Goal: Obtain resource: Download file/media

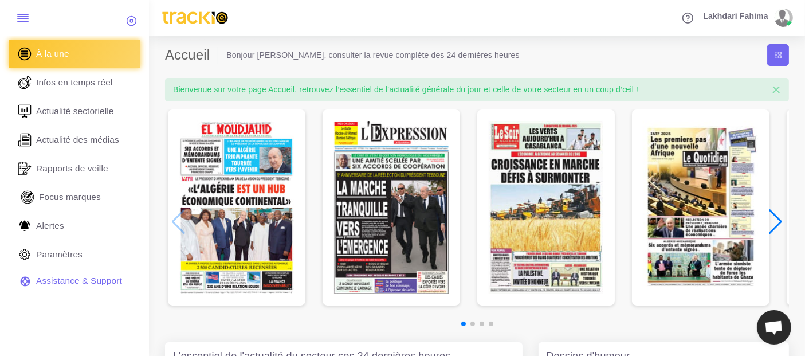
click at [70, 202] on span "Focus marques" at bounding box center [70, 197] width 62 height 13
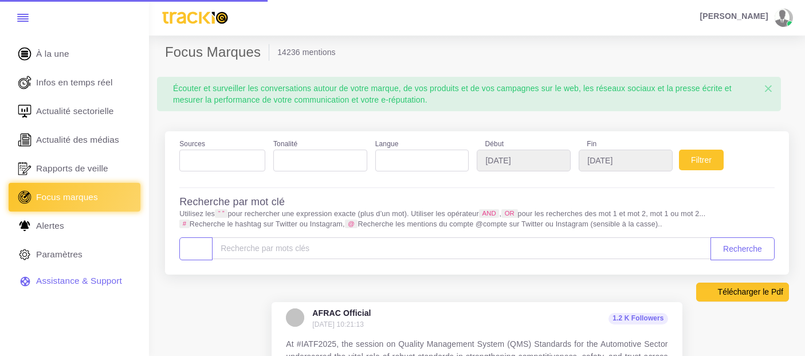
select select
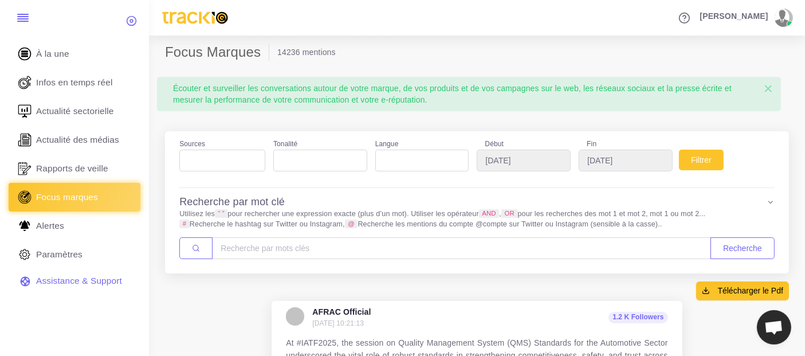
click at [227, 156] on ul at bounding box center [222, 157] width 85 height 15
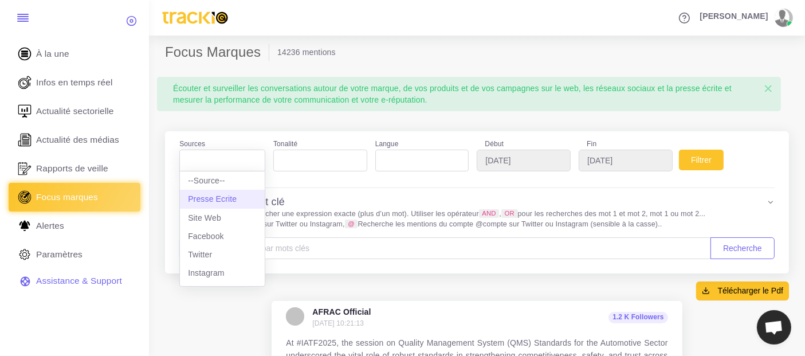
select select "presseecrite"
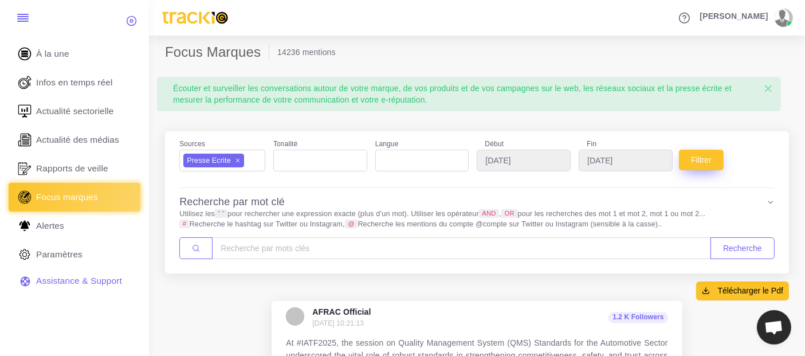
click at [703, 168] on button "Filtrer" at bounding box center [701, 159] width 45 height 21
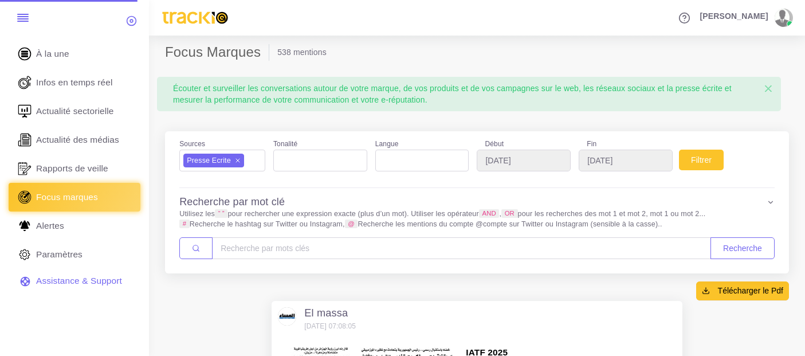
select select
click at [633, 166] on input "2025-09-09" at bounding box center [625, 160] width 94 height 22
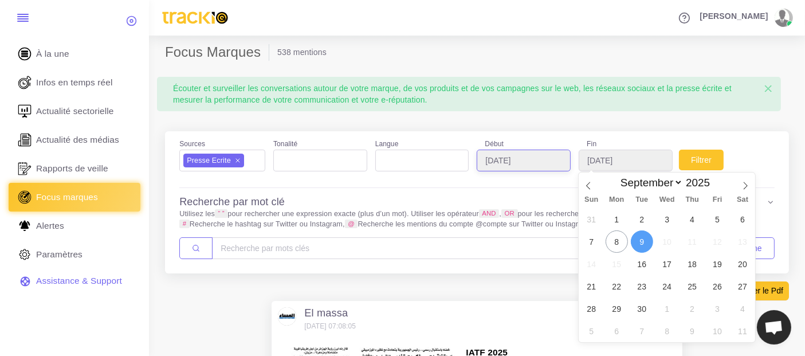
click at [558, 160] on input "2025-08-09" at bounding box center [523, 160] width 94 height 22
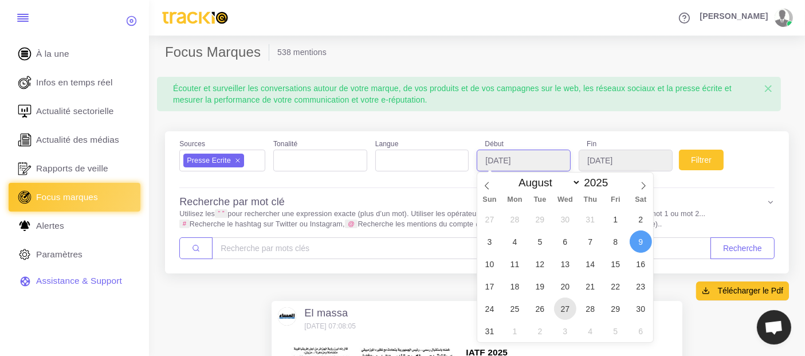
type input "2025-08-27"
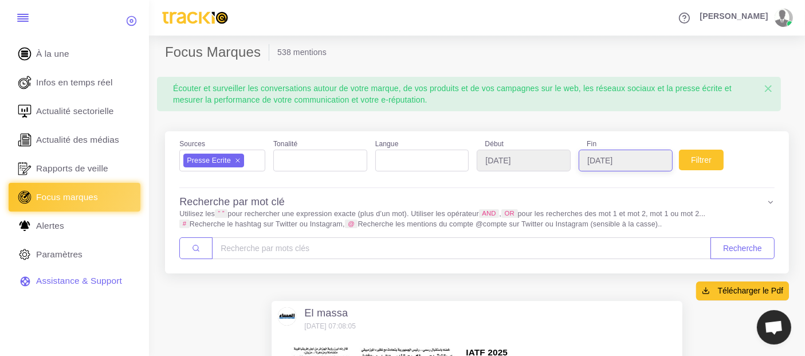
click at [633, 159] on input "2025-09-09" at bounding box center [625, 160] width 94 height 22
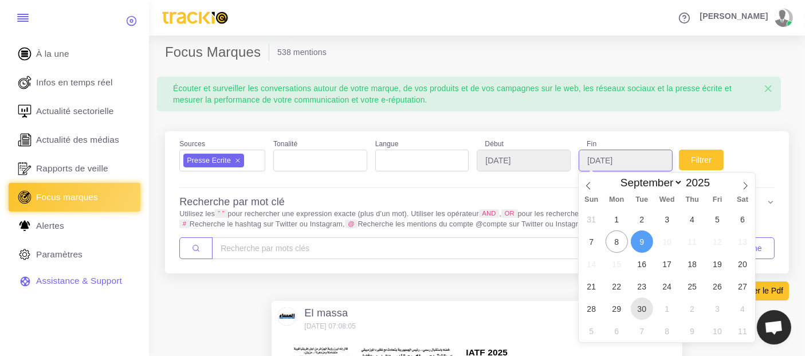
type input "2025-09-30"
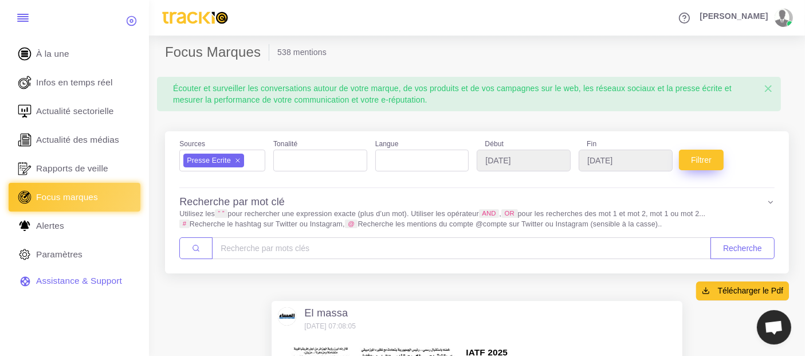
click at [704, 156] on button "Filtrer" at bounding box center [701, 159] width 45 height 21
click at [646, 168] on body "Assistant FAQ" at bounding box center [402, 178] width 805 height 356
select select
select select "8"
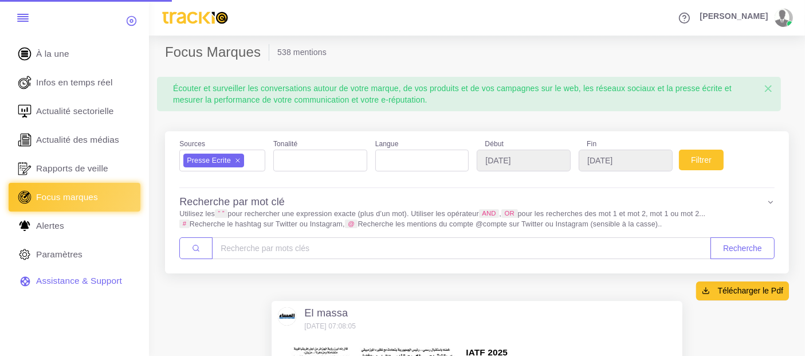
scroll to position [10, 0]
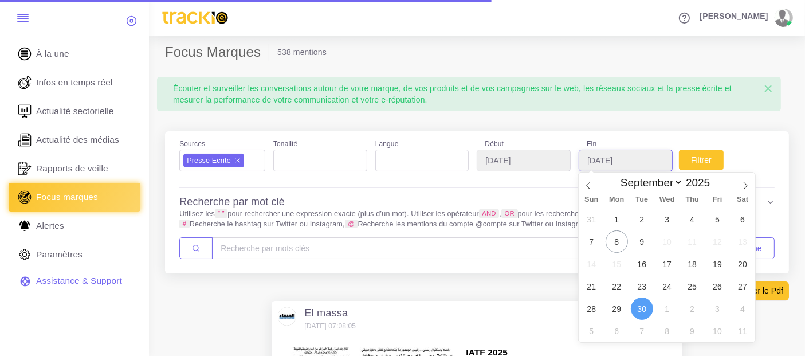
click at [638, 152] on input "2025-09-30" at bounding box center [625, 160] width 94 height 22
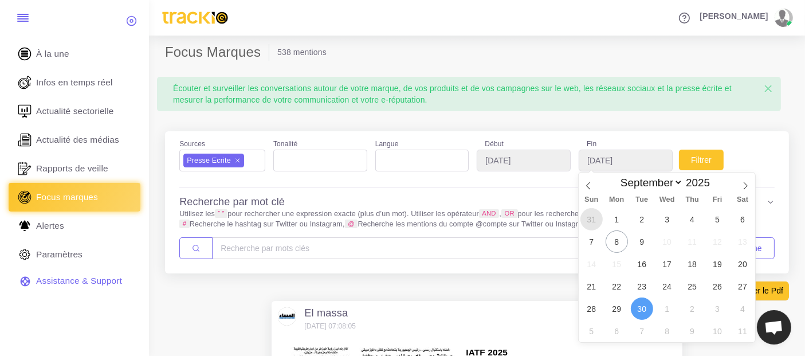
type input "2025-08-31"
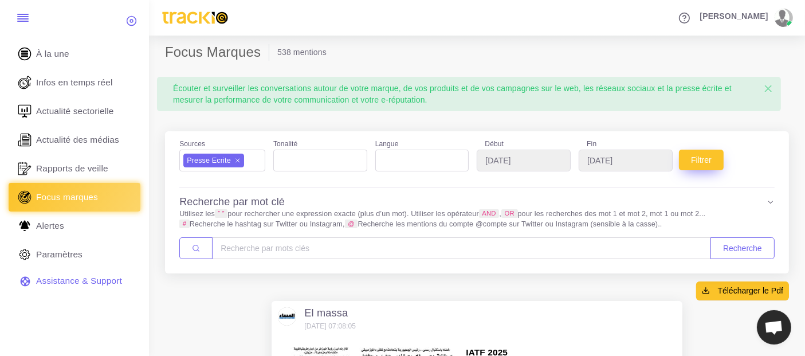
click at [695, 156] on button "Filtrer" at bounding box center [701, 159] width 45 height 21
click at [695, 161] on button "Filtrer" at bounding box center [701, 159] width 45 height 21
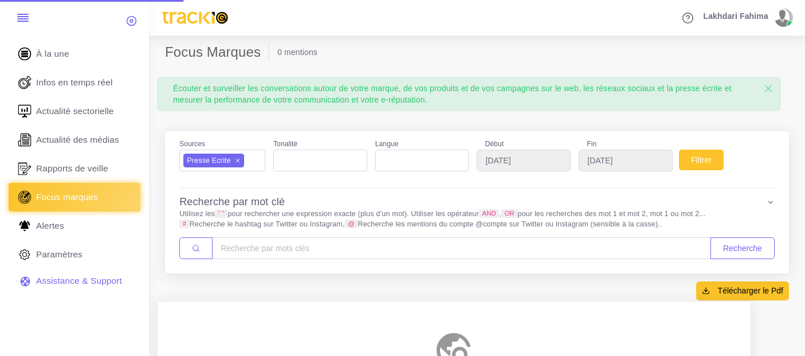
select select
click at [548, 160] on input "[DATE]" at bounding box center [523, 160] width 94 height 22
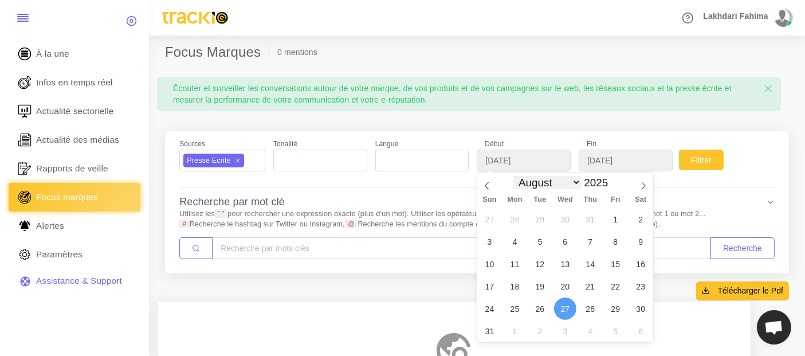
click at [577, 184] on select "January February March April May June July August September October November De…" at bounding box center [547, 182] width 68 height 13
select select "8"
click at [513, 176] on select "January February March April May June July August September October November De…" at bounding box center [547, 182] width 68 height 13
type input "[DATE]"
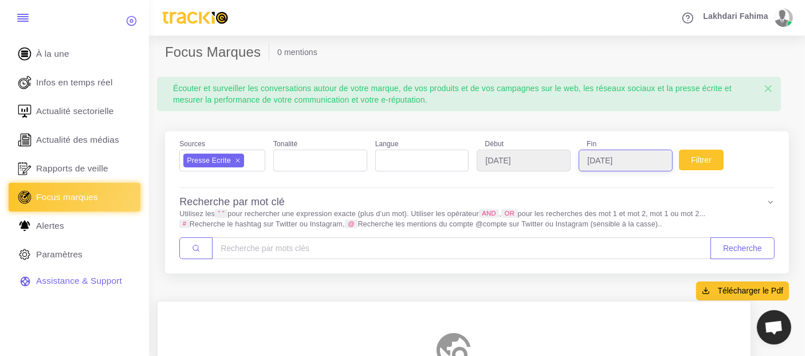
click at [628, 153] on input "2025-08-31" at bounding box center [625, 160] width 94 height 22
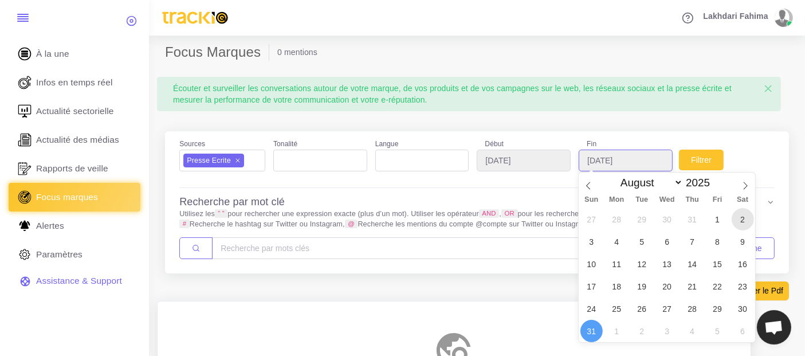
type input "2025-08-02"
drag, startPoint x: 641, startPoint y: 157, endPoint x: 655, endPoint y: 172, distance: 20.7
click at [641, 157] on input "2025-08-02" at bounding box center [625, 160] width 94 height 22
click at [677, 183] on select "January February March April May June July August September October November De…" at bounding box center [649, 182] width 68 height 13
select select "8"
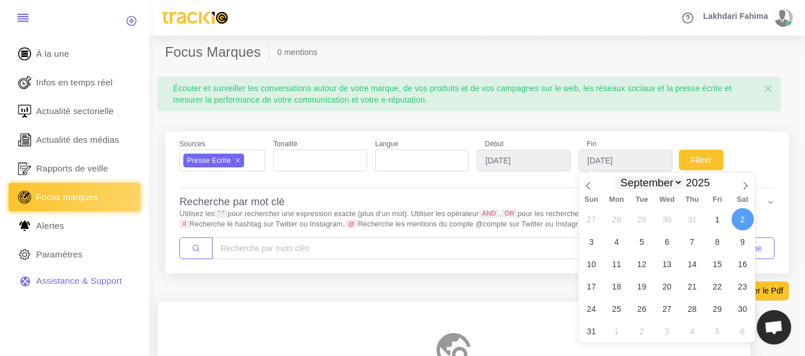
click at [615, 176] on select "January February March April May June July August September October November De…" at bounding box center [649, 182] width 68 height 13
click at [649, 163] on input "[DATE]" at bounding box center [625, 160] width 94 height 22
type input "2025-09-03"
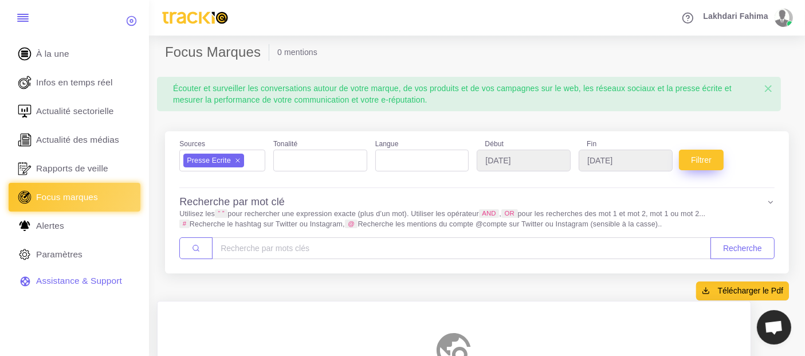
click at [705, 156] on button "Filtrer" at bounding box center [701, 159] width 45 height 21
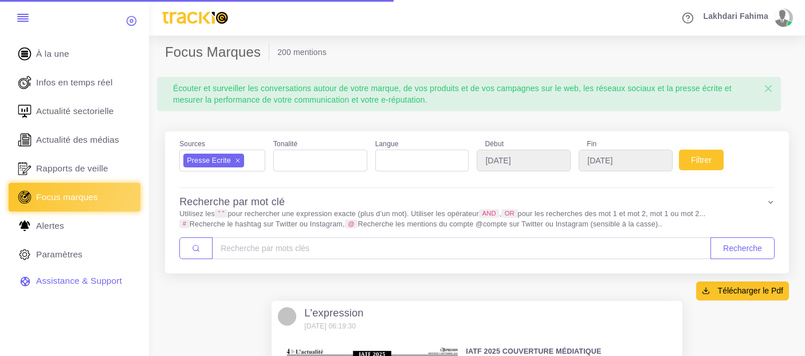
select select
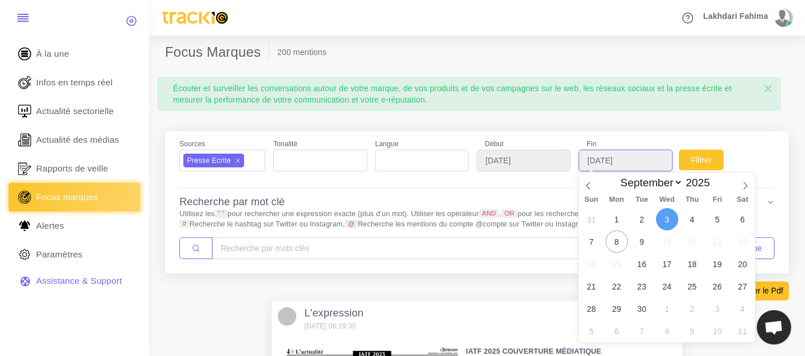
click at [643, 156] on input "[DATE]" at bounding box center [625, 160] width 94 height 22
type input "[DATE]"
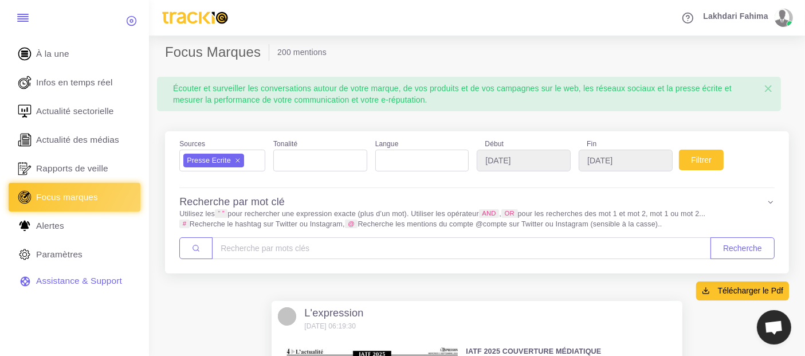
click at [728, 149] on div "Filtrer" at bounding box center [705, 158] width 51 height 42
click at [713, 157] on button "Filtrer" at bounding box center [701, 159] width 45 height 21
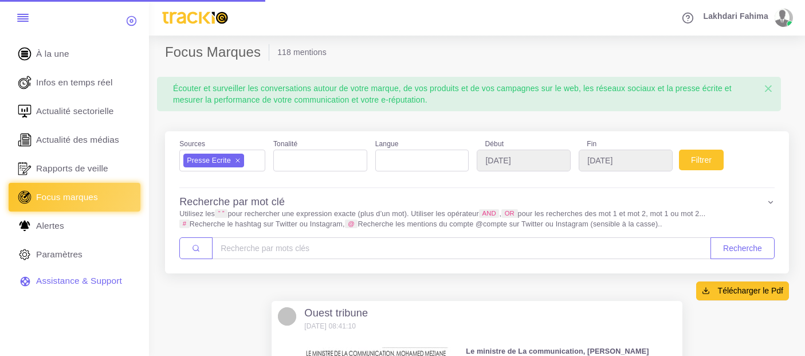
select select
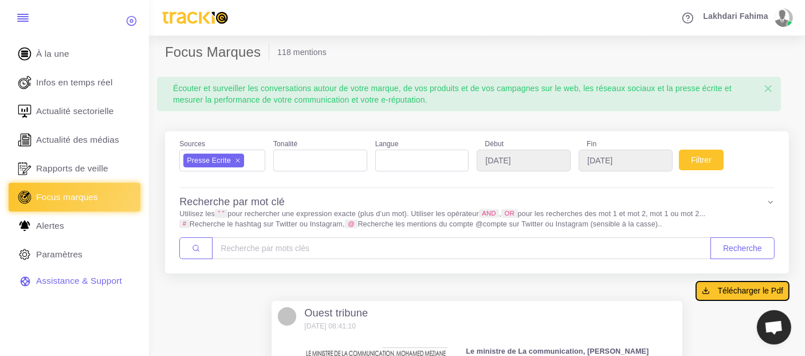
click at [722, 287] on span "Télécharger le Pdf" at bounding box center [750, 290] width 65 height 11
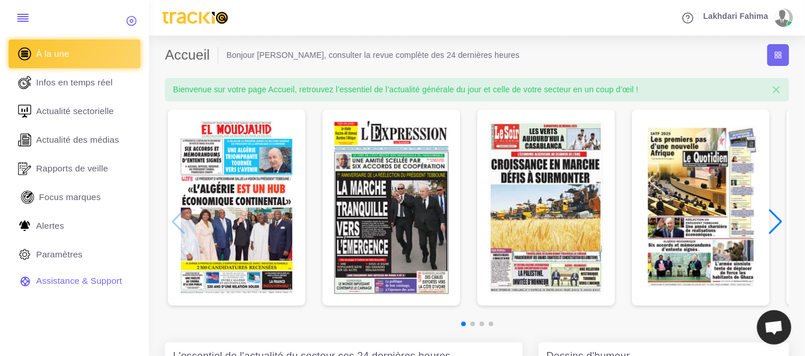
click at [70, 192] on span "Focus marques" at bounding box center [70, 197] width 62 height 13
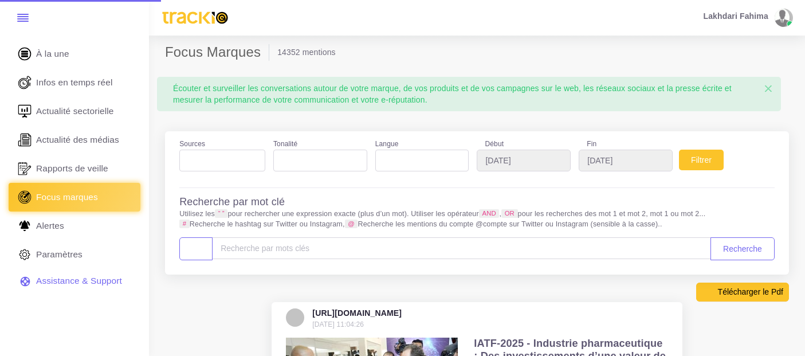
select select
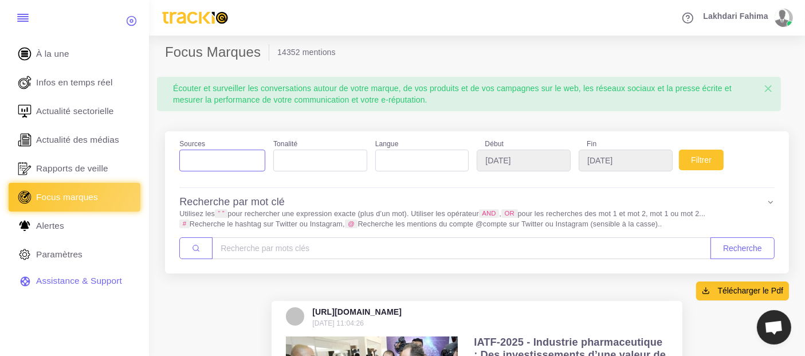
click at [237, 161] on ul at bounding box center [222, 157] width 85 height 15
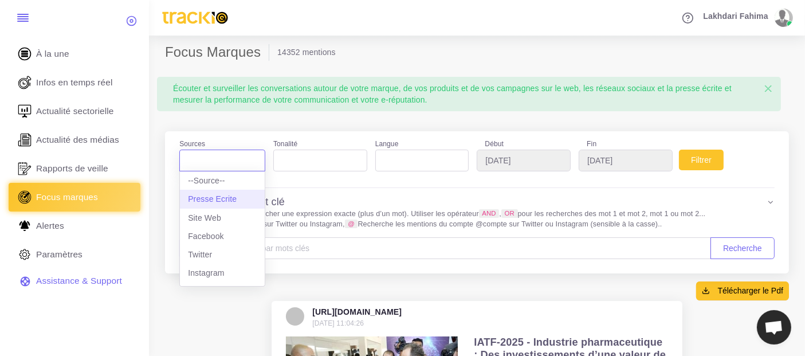
select select "presseecrite"
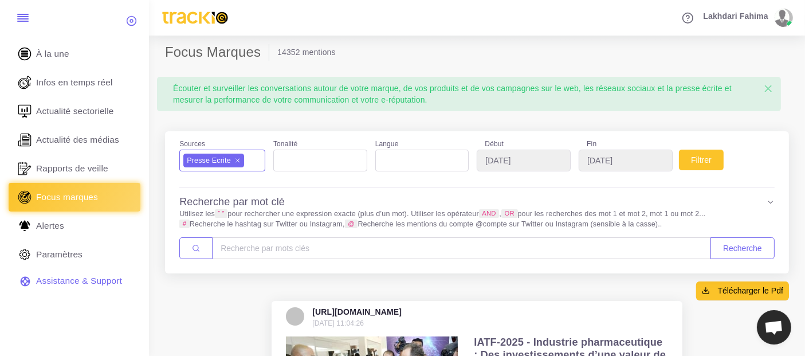
scroll to position [10, 0]
click at [501, 156] on input "2025-08-09" at bounding box center [523, 160] width 94 height 22
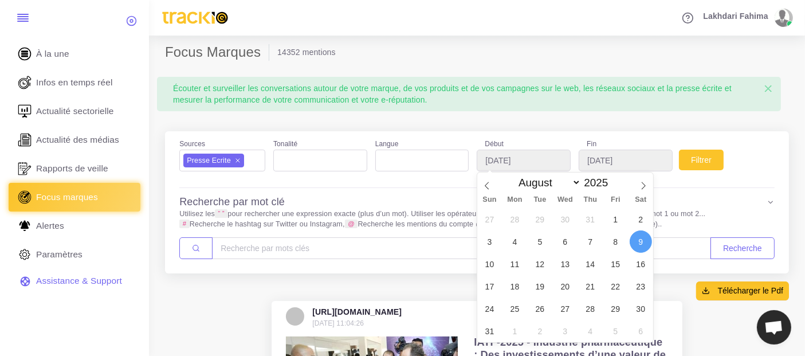
drag, startPoint x: 573, startPoint y: 182, endPoint x: 570, endPoint y: 192, distance: 10.1
click at [573, 182] on select "January February March April May June July August September October November De…" at bounding box center [547, 182] width 68 height 13
select select "8"
click at [513, 176] on select "January February March April May June July August September October November De…" at bounding box center [547, 182] width 68 height 13
type input "2025-09-01"
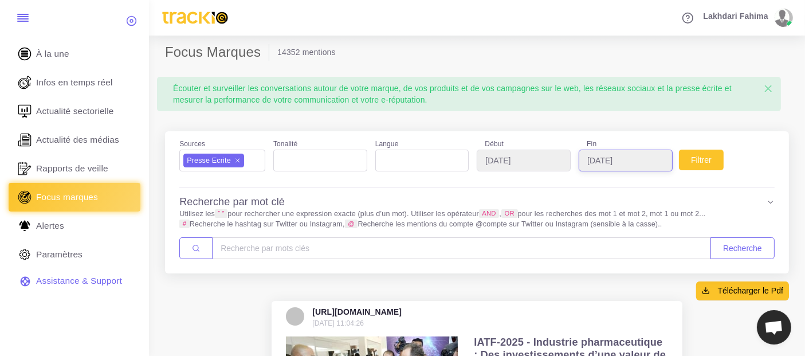
click at [632, 159] on input "2025-09-09" at bounding box center [625, 160] width 94 height 22
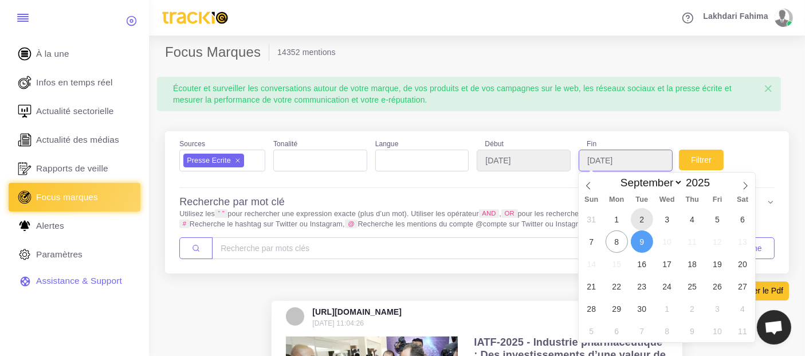
type input "2025-09-02"
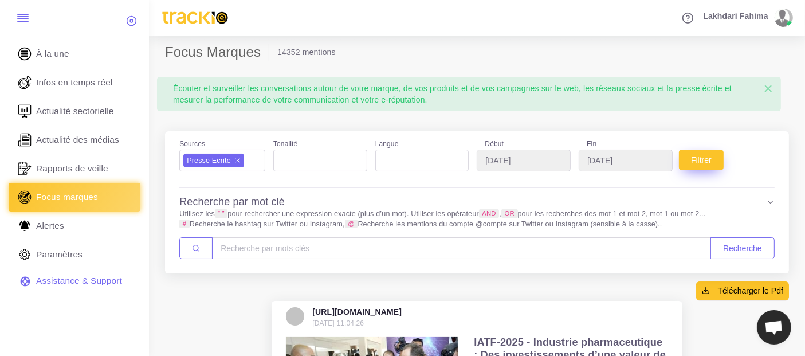
click at [686, 162] on button "Filtrer" at bounding box center [701, 159] width 45 height 21
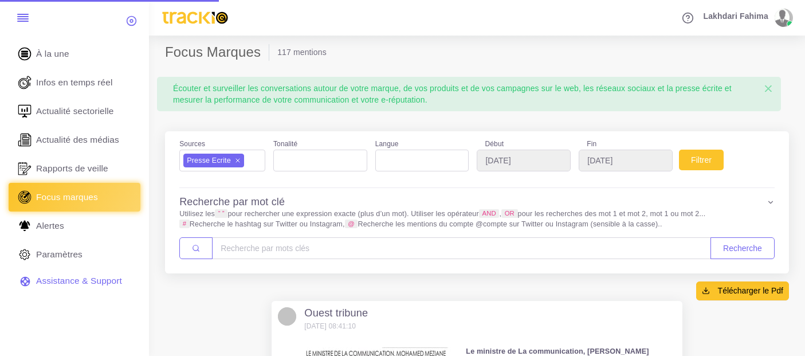
select select
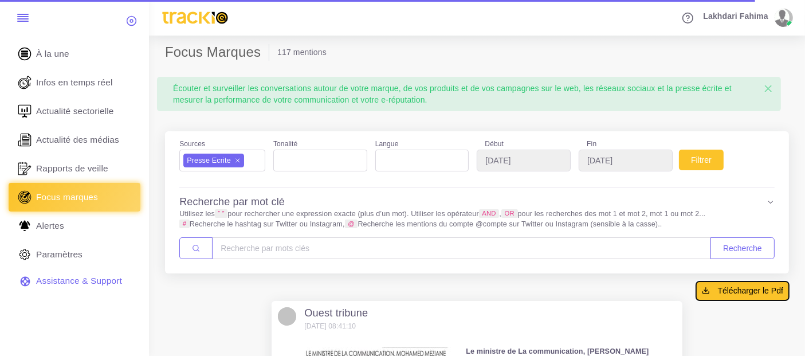
click at [738, 286] on span "Télécharger le Pdf" at bounding box center [750, 290] width 65 height 11
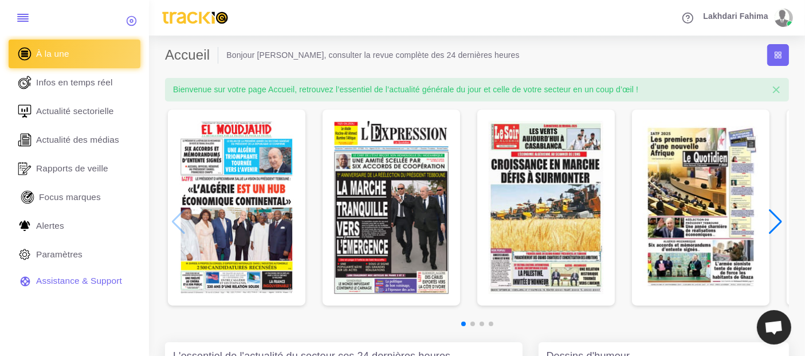
click at [65, 202] on span "Focus marques" at bounding box center [70, 197] width 62 height 13
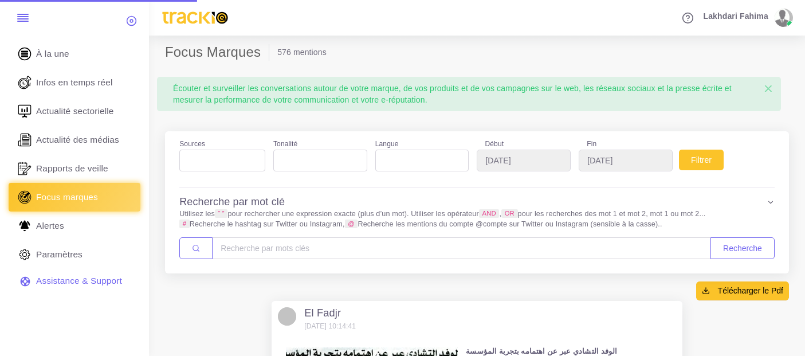
select select
select select "7"
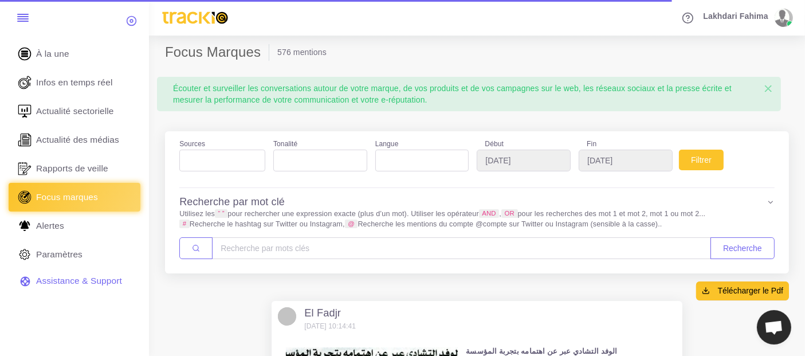
click at [235, 153] on ul at bounding box center [222, 157] width 85 height 15
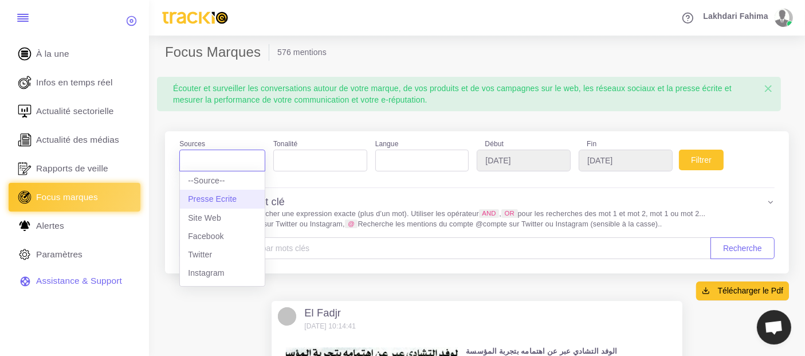
select select "presseecrite"
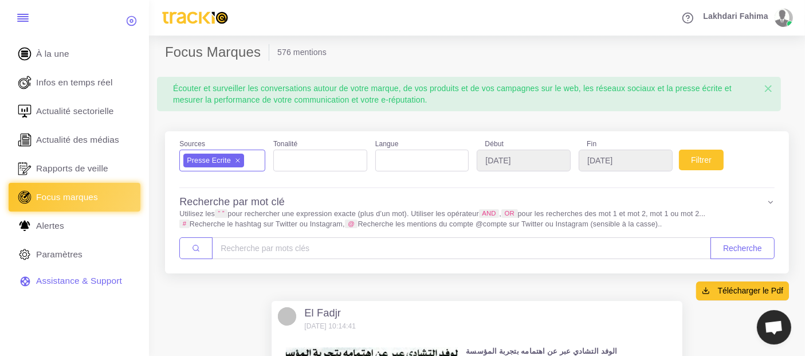
scroll to position [10, 0]
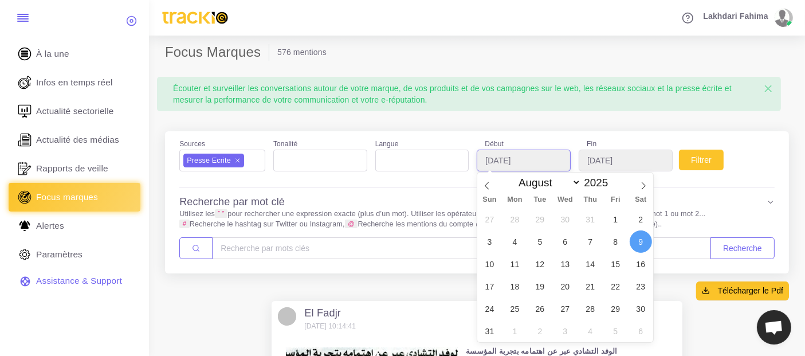
click at [529, 156] on input "2025-08-09" at bounding box center [523, 160] width 94 height 22
type input "2025-08-03"
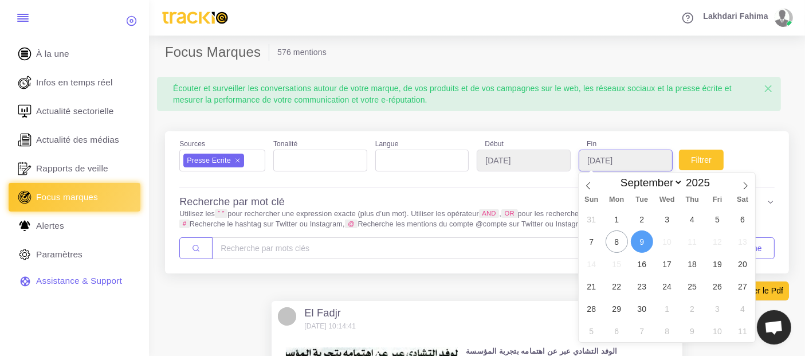
click at [605, 160] on input "2025-09-09" at bounding box center [625, 160] width 94 height 22
click at [557, 163] on input "2025-08-03" at bounding box center [523, 160] width 94 height 22
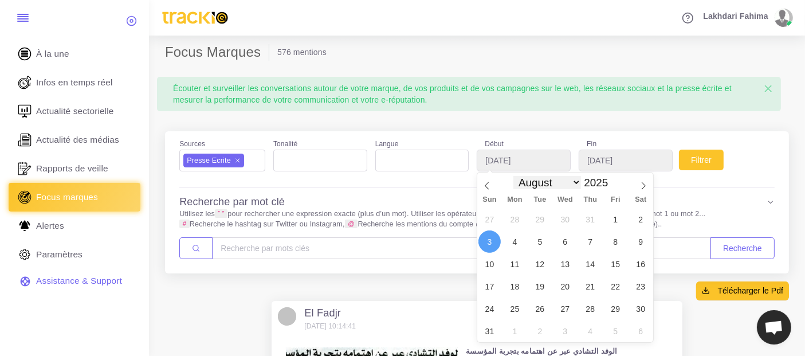
click at [549, 179] on select "January February March April May June July August September October November De…" at bounding box center [547, 182] width 68 height 13
select select "8"
click at [513, 176] on select "January February March April May June July August September October November De…" at bounding box center [547, 182] width 68 height 13
type input "2025-09-03"
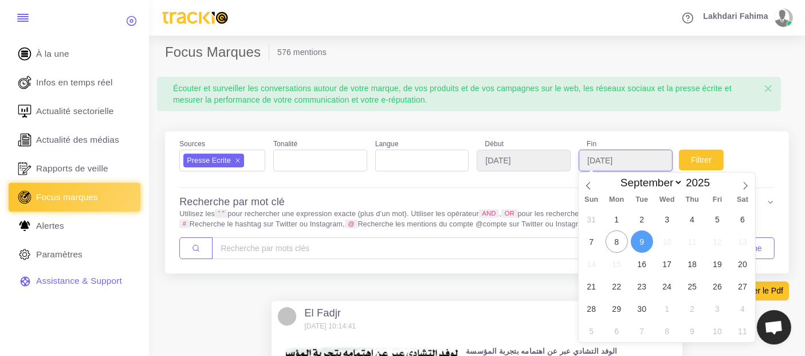
click at [626, 158] on input "2025-09-09" at bounding box center [625, 160] width 94 height 22
type input "2025-09-04"
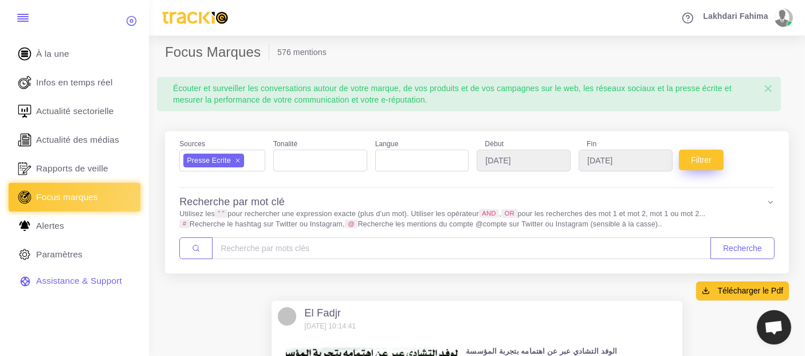
click at [708, 161] on button "Filtrer" at bounding box center [701, 159] width 45 height 21
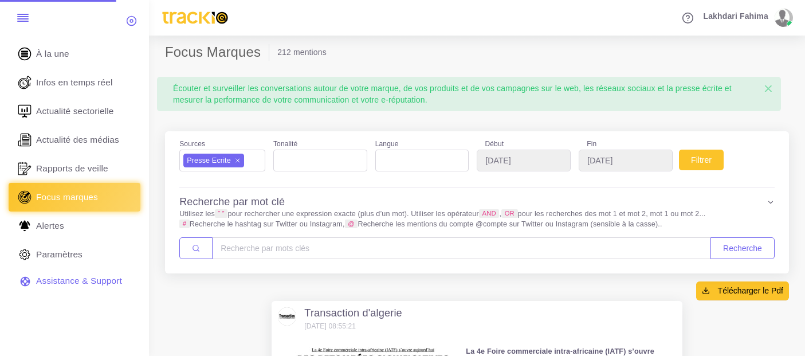
select select
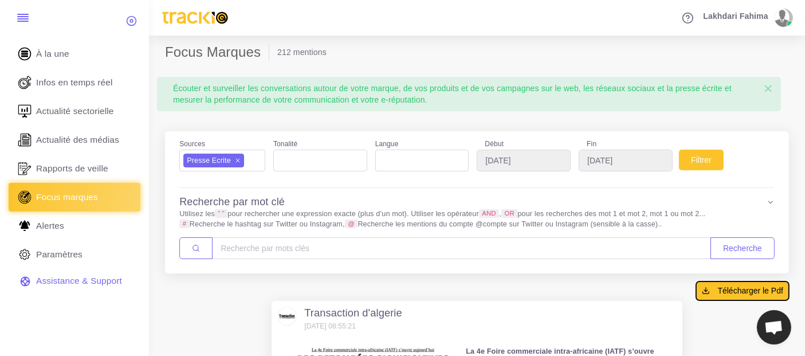
click at [746, 286] on span "Télécharger le Pdf" at bounding box center [750, 290] width 65 height 11
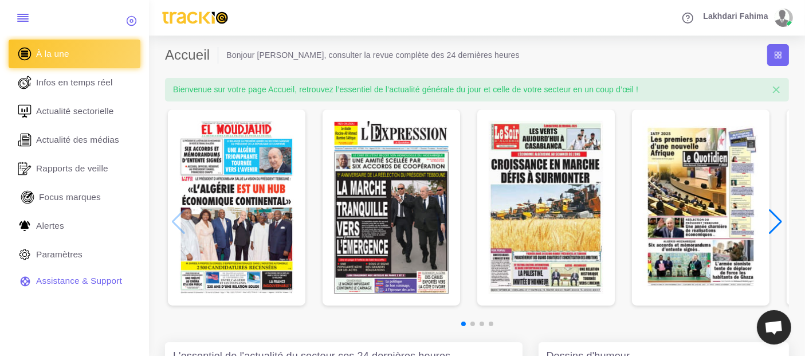
click at [77, 191] on span "Focus marques" at bounding box center [70, 197] width 62 height 13
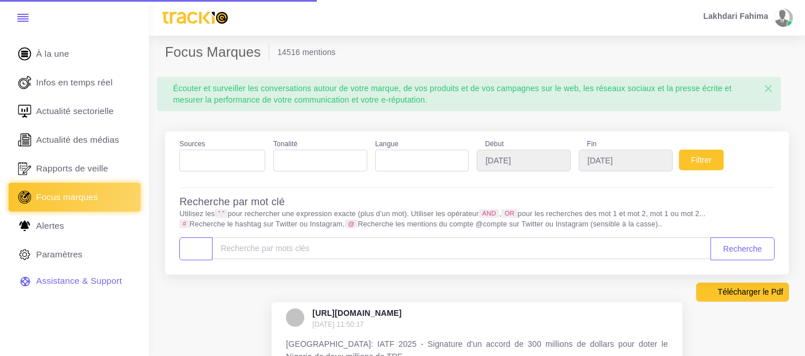
select select
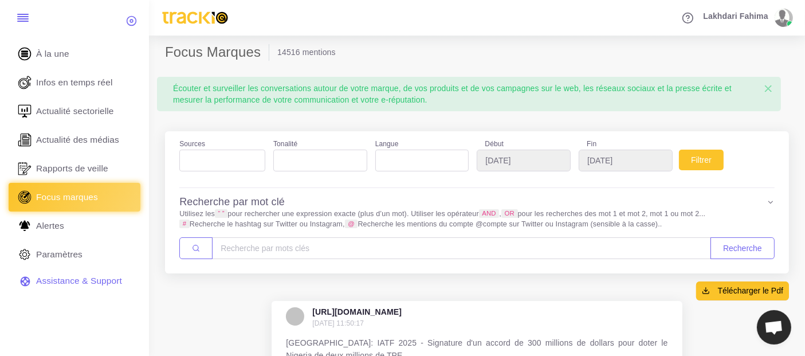
click at [216, 151] on ul at bounding box center [222, 157] width 85 height 15
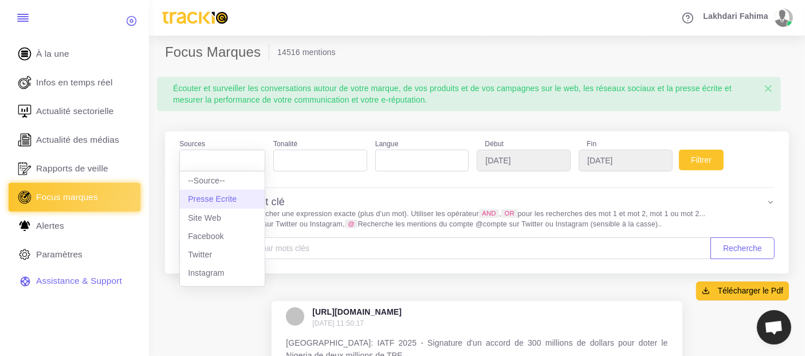
select select "presseecrite"
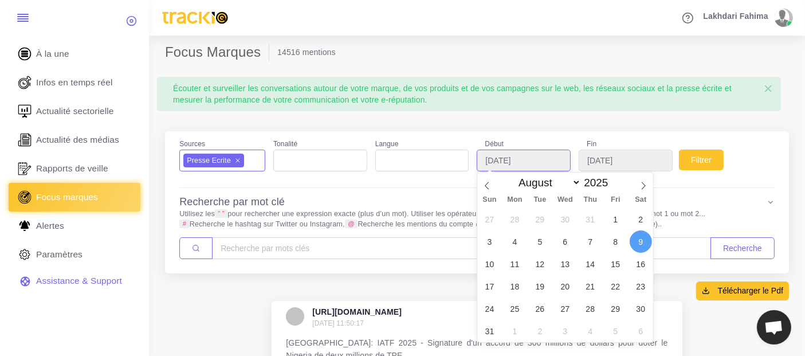
click at [523, 164] on input "2025-08-09" at bounding box center [523, 160] width 94 height 22
click at [541, 180] on select "January February March April May June July August September October November De…" at bounding box center [547, 182] width 68 height 13
select select "8"
click at [513, 176] on select "January February March April May June July August September October November De…" at bounding box center [547, 182] width 68 height 13
type input "[DATE]"
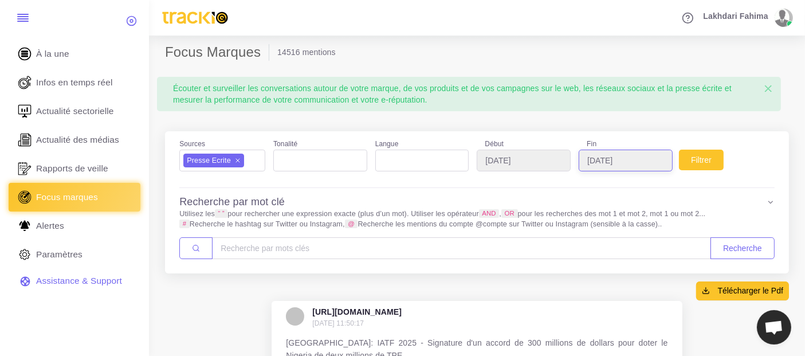
click at [624, 163] on input "2025-09-09" at bounding box center [625, 160] width 94 height 22
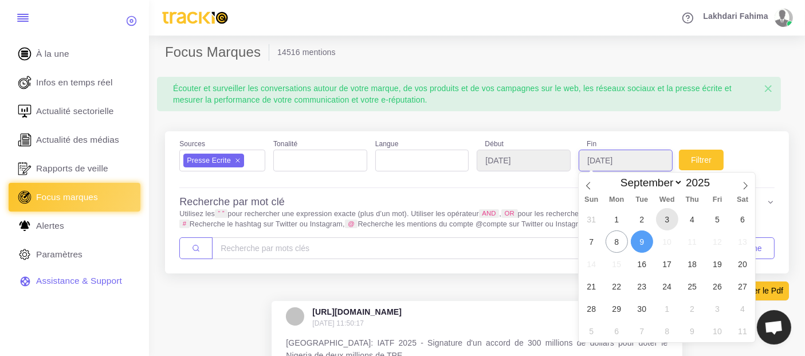
type input "[DATE]"
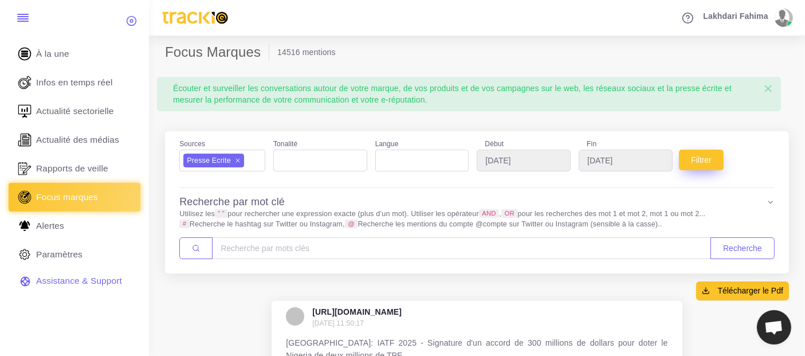
click at [708, 160] on button "Filtrer" at bounding box center [701, 159] width 45 height 21
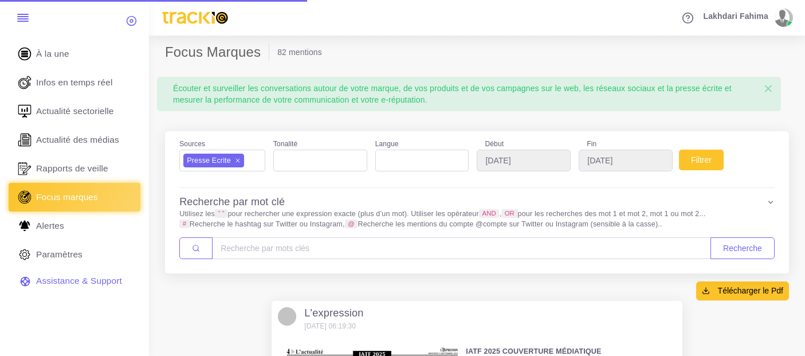
select select
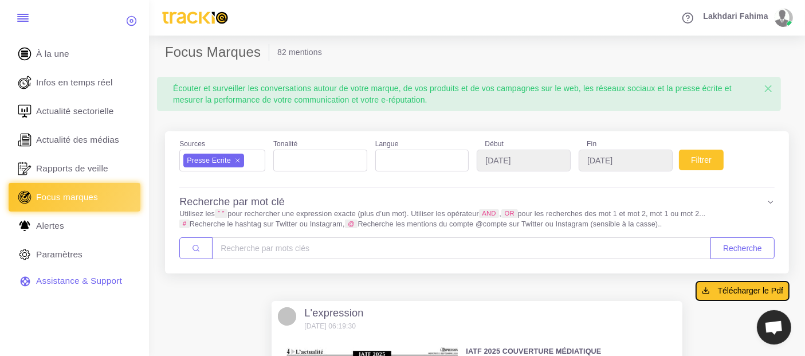
click at [733, 292] on span "Télécharger le Pdf" at bounding box center [750, 290] width 65 height 11
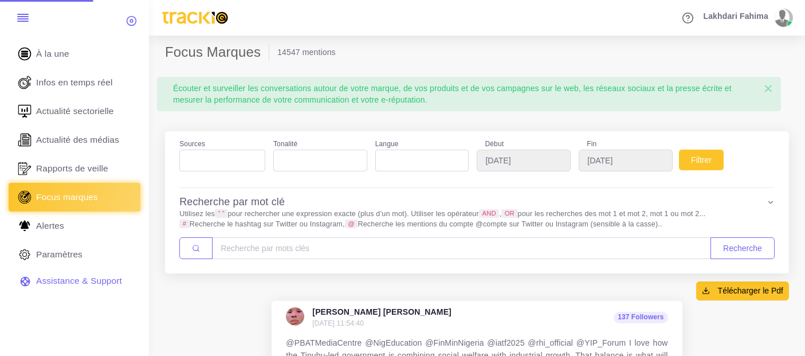
select select
click at [206, 162] on ul at bounding box center [222, 157] width 85 height 15
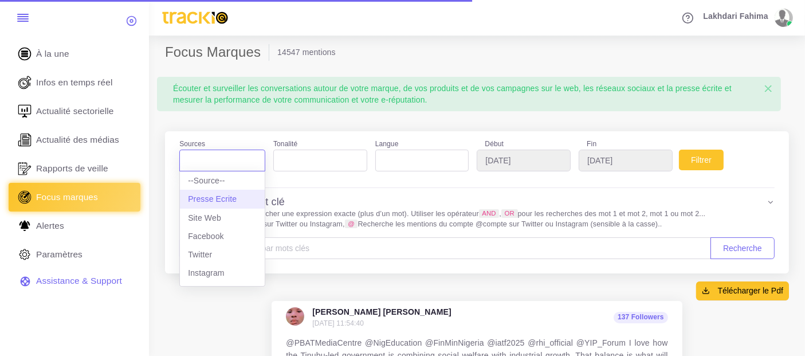
select select "presseecrite"
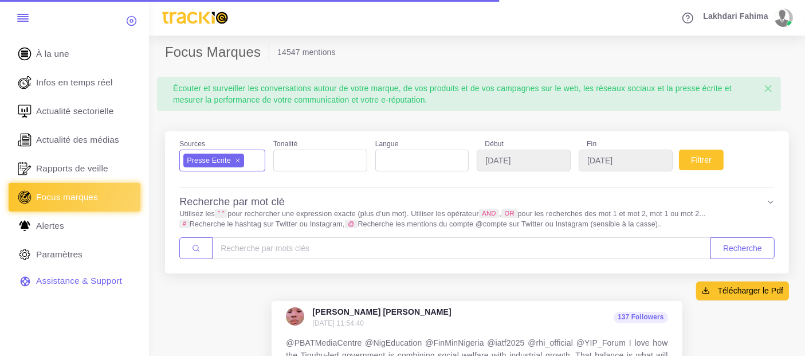
scroll to position [10, 0]
click at [306, 161] on ul at bounding box center [320, 157] width 93 height 15
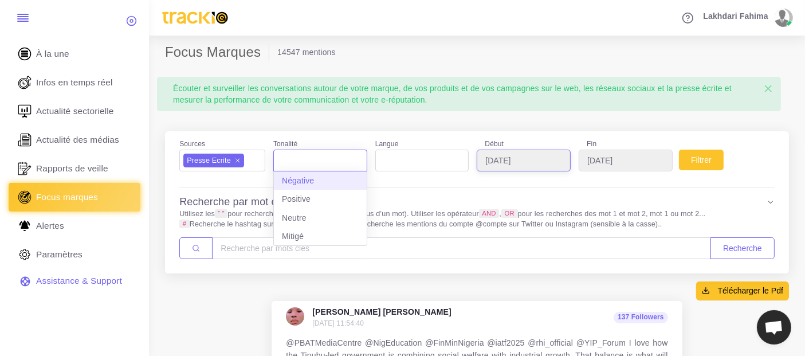
click at [509, 166] on input "2025-08-09" at bounding box center [523, 160] width 94 height 22
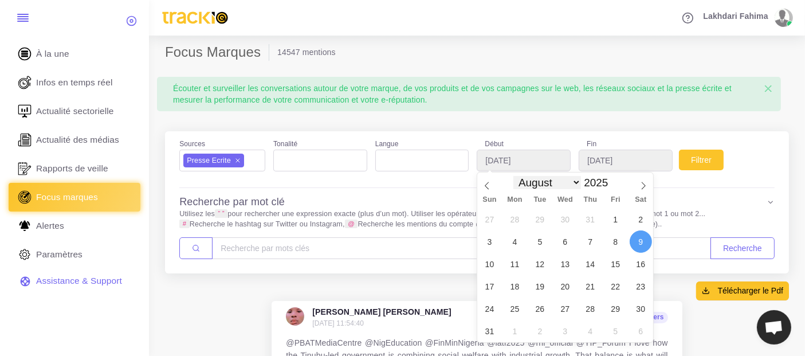
click at [551, 184] on select "January February March April May June July August September October November De…" at bounding box center [547, 182] width 68 height 13
select select "8"
click at [513, 176] on select "January February March April May June July August September October November De…" at bounding box center [547, 182] width 68 height 13
type input "2025-09-01"
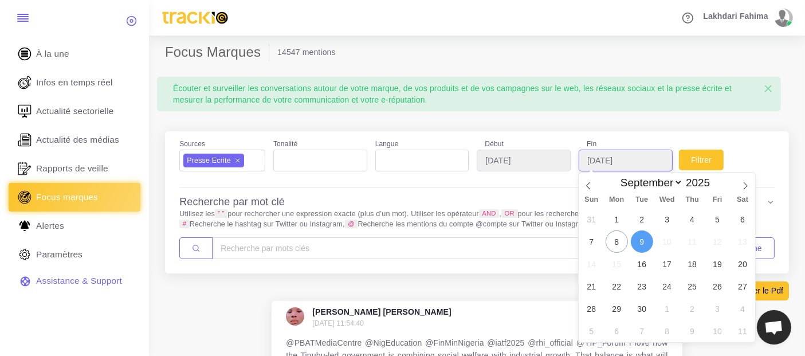
click at [627, 159] on input "2025-09-09" at bounding box center [625, 160] width 94 height 22
type input "2025-09-02"
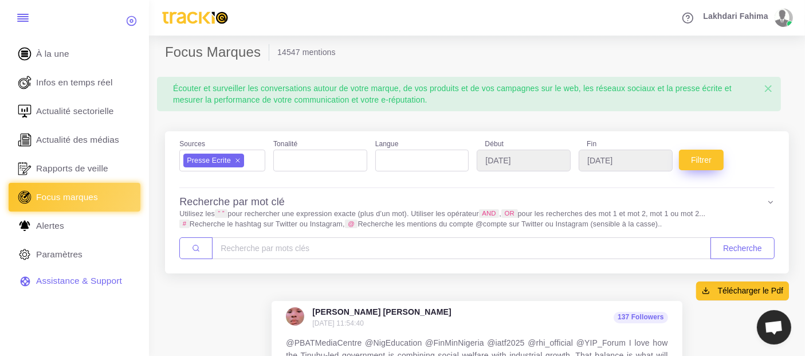
click at [695, 156] on button "Filtrer" at bounding box center [701, 159] width 45 height 21
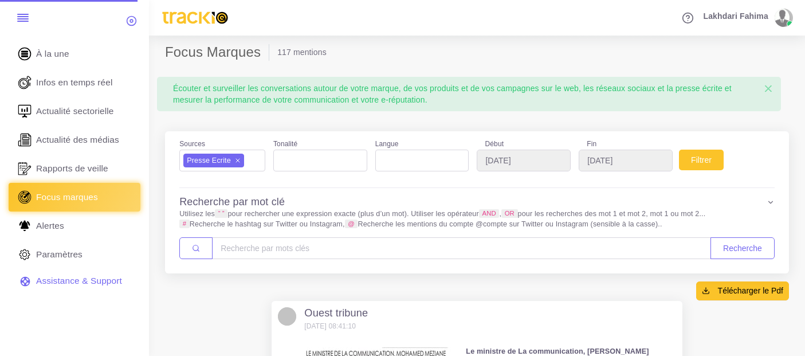
select select
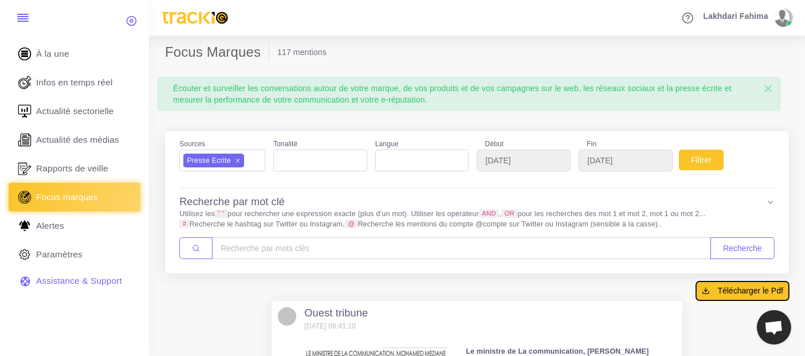
click at [751, 287] on span "Télécharger le Pdf" at bounding box center [750, 290] width 65 height 11
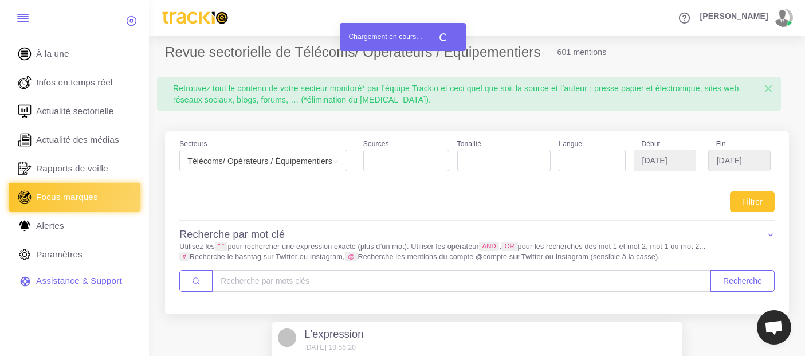
select select
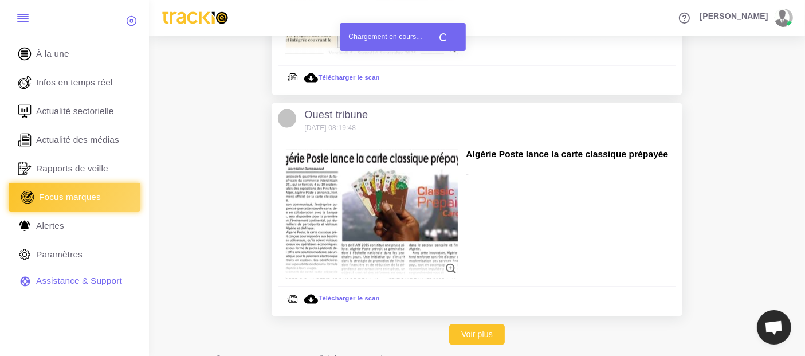
click at [88, 200] on span "Focus marques" at bounding box center [70, 197] width 62 height 13
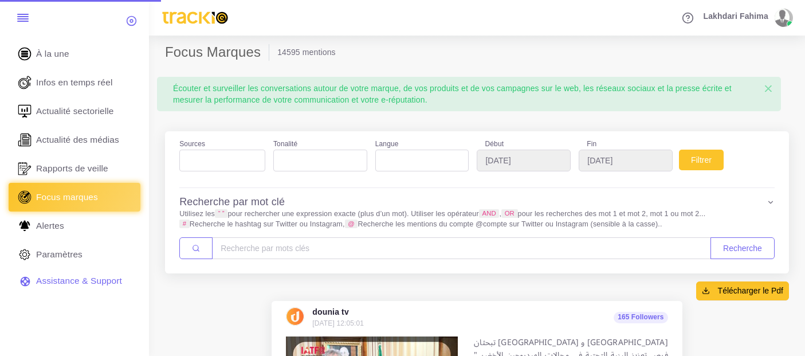
select select
click at [245, 156] on ul at bounding box center [222, 157] width 85 height 15
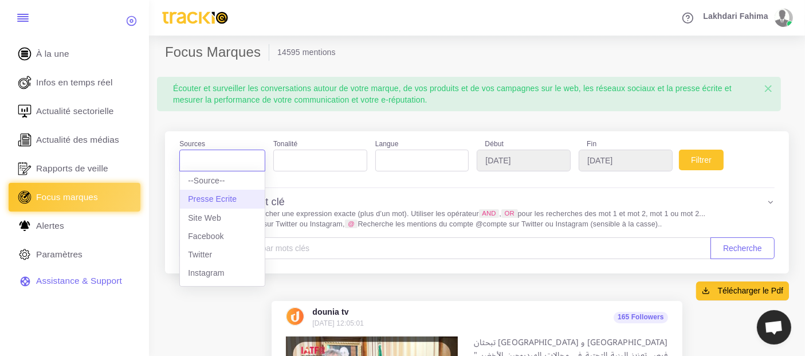
select select "presseecrite"
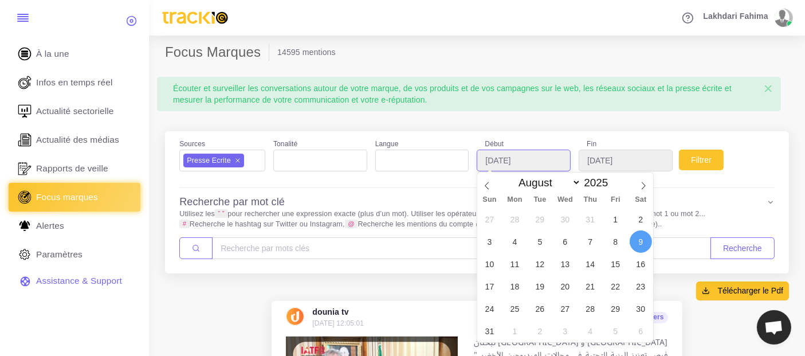
click at [513, 164] on input "[DATE]" at bounding box center [523, 160] width 94 height 22
click at [527, 178] on select "January February March April May June July August September October November De…" at bounding box center [547, 182] width 68 height 13
select select "8"
click at [513, 176] on select "January February March April May June July August September October November De…" at bounding box center [547, 182] width 68 height 13
type input "[DATE]"
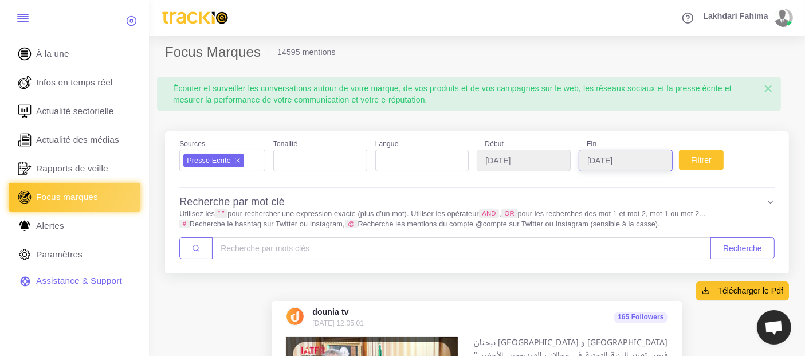
click at [625, 162] on input "[DATE]" at bounding box center [625, 160] width 94 height 22
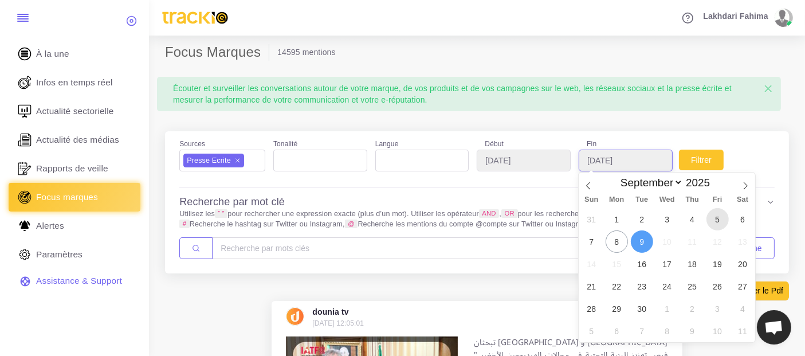
type input "[DATE]"
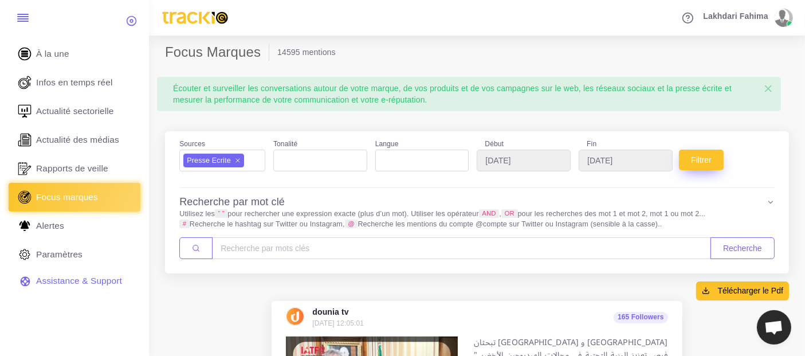
click at [710, 164] on button "Filtrer" at bounding box center [701, 159] width 45 height 21
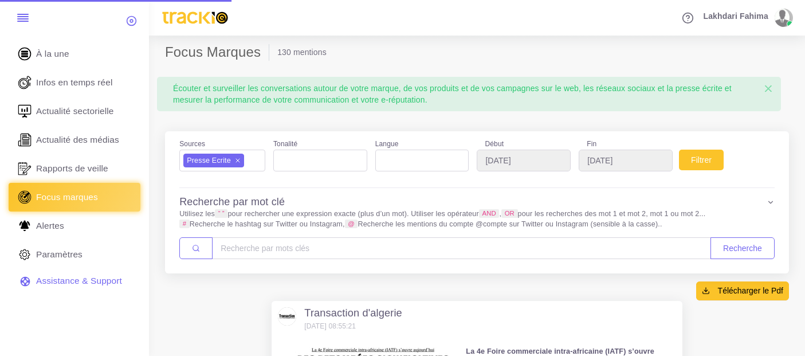
select select
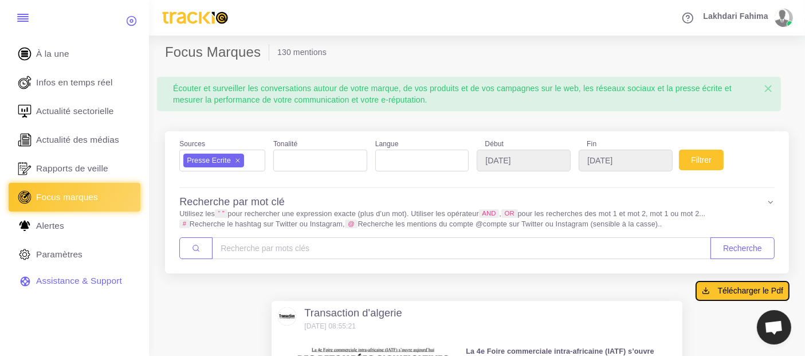
click at [734, 289] on span "Télécharger le Pdf" at bounding box center [750, 290] width 65 height 11
